Goal: Task Accomplishment & Management: Manage account settings

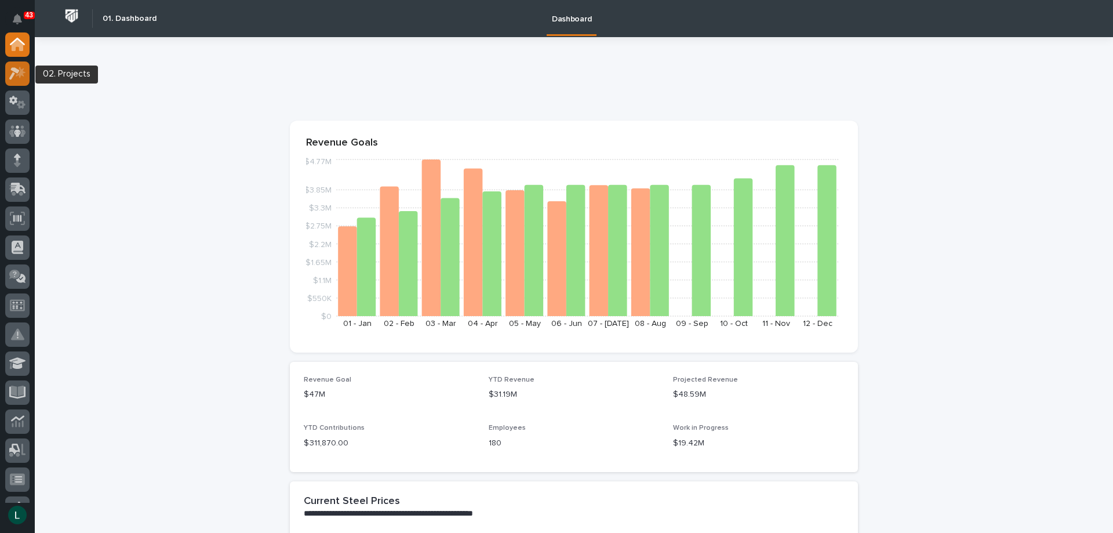
click at [23, 70] on icon at bounding box center [21, 72] width 10 height 12
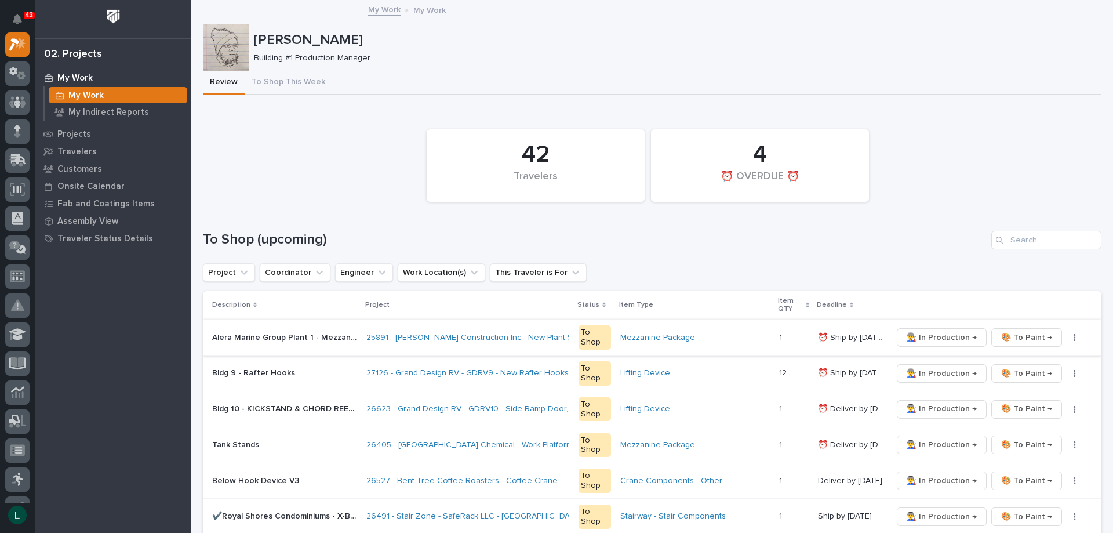
scroll to position [58, 0]
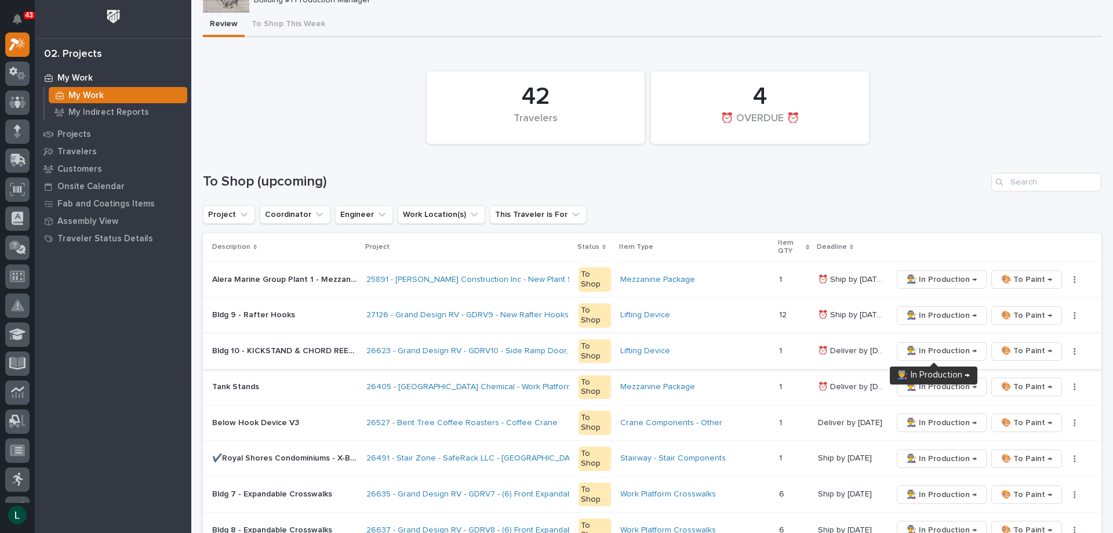
click at [940, 349] on span "👨‍🏭 In Production →" at bounding box center [942, 351] width 70 height 14
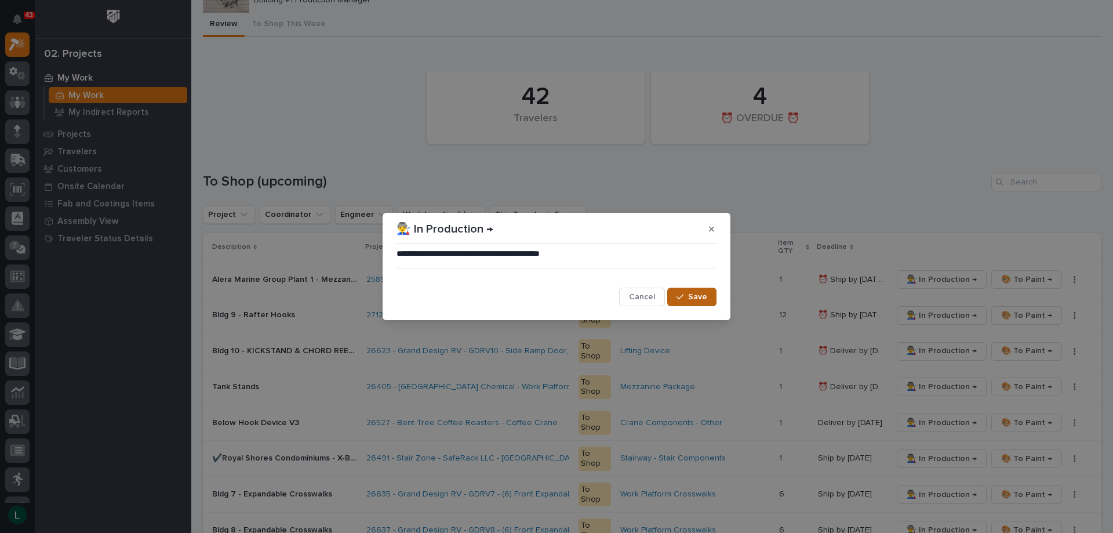
click at [688, 297] on div "button" at bounding box center [683, 297] width 12 height 8
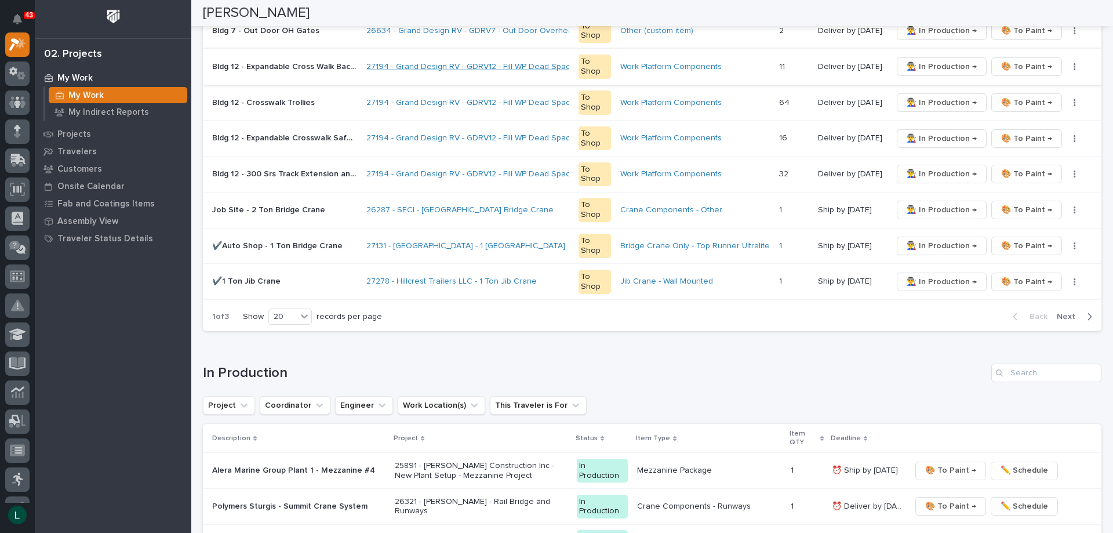
scroll to position [754, 0]
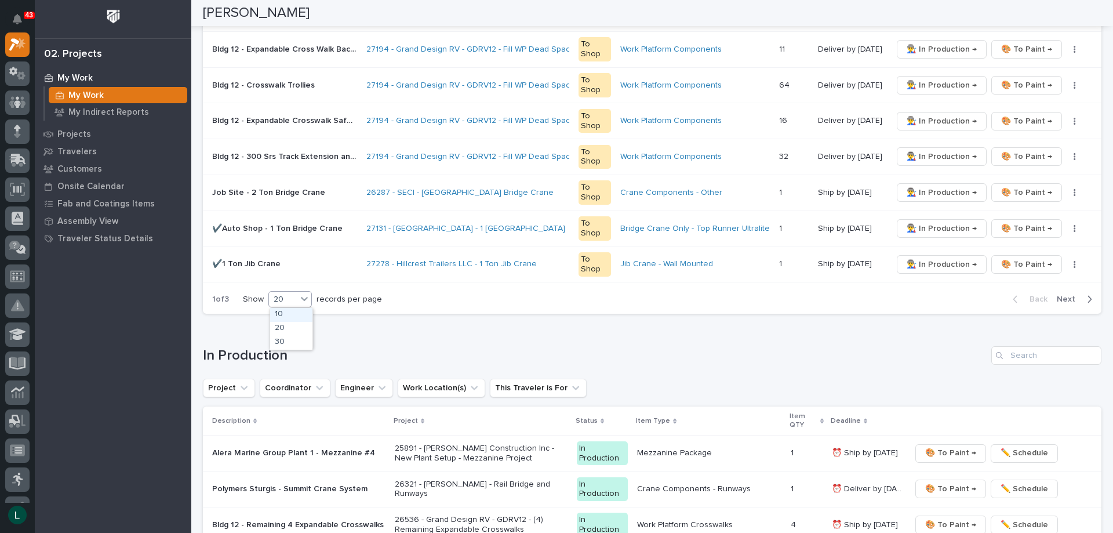
click at [296, 296] on div "20" at bounding box center [283, 299] width 28 height 12
click at [291, 342] on div "30" at bounding box center [291, 343] width 42 height 14
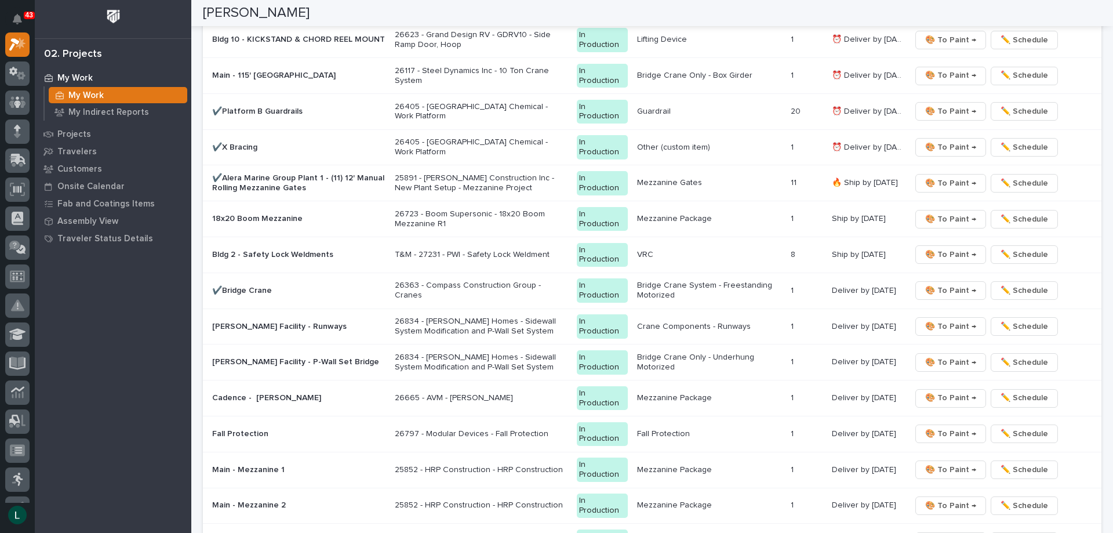
scroll to position [1566, 0]
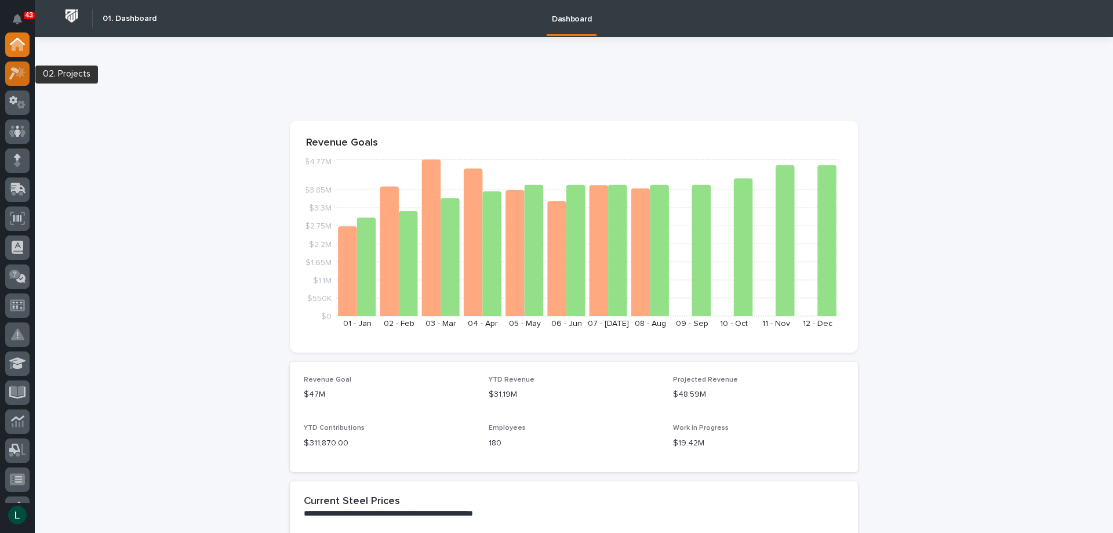
click at [24, 69] on icon at bounding box center [17, 73] width 17 height 13
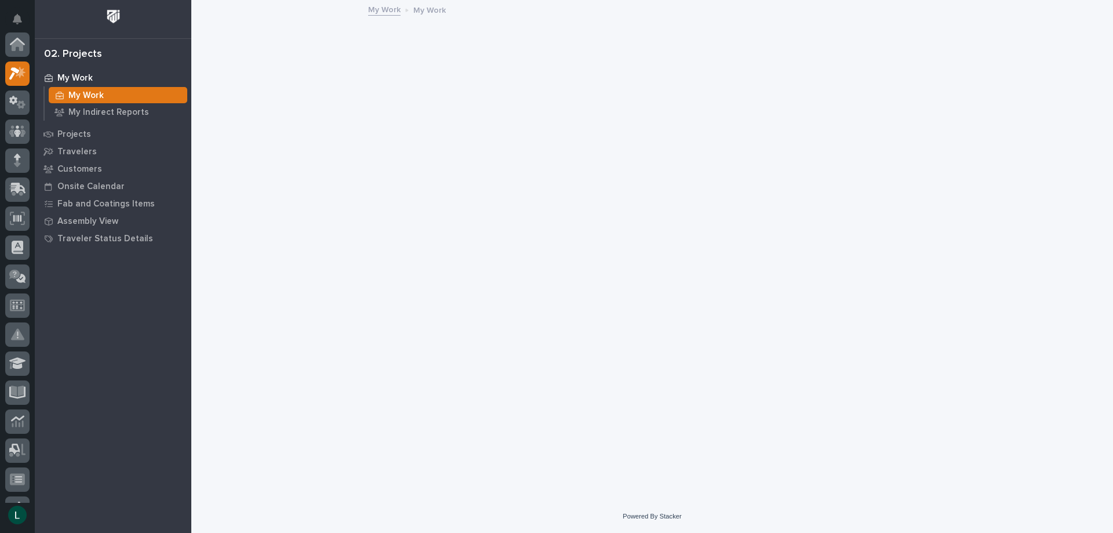
scroll to position [29, 0]
